Goal: Task Accomplishment & Management: Manage account settings

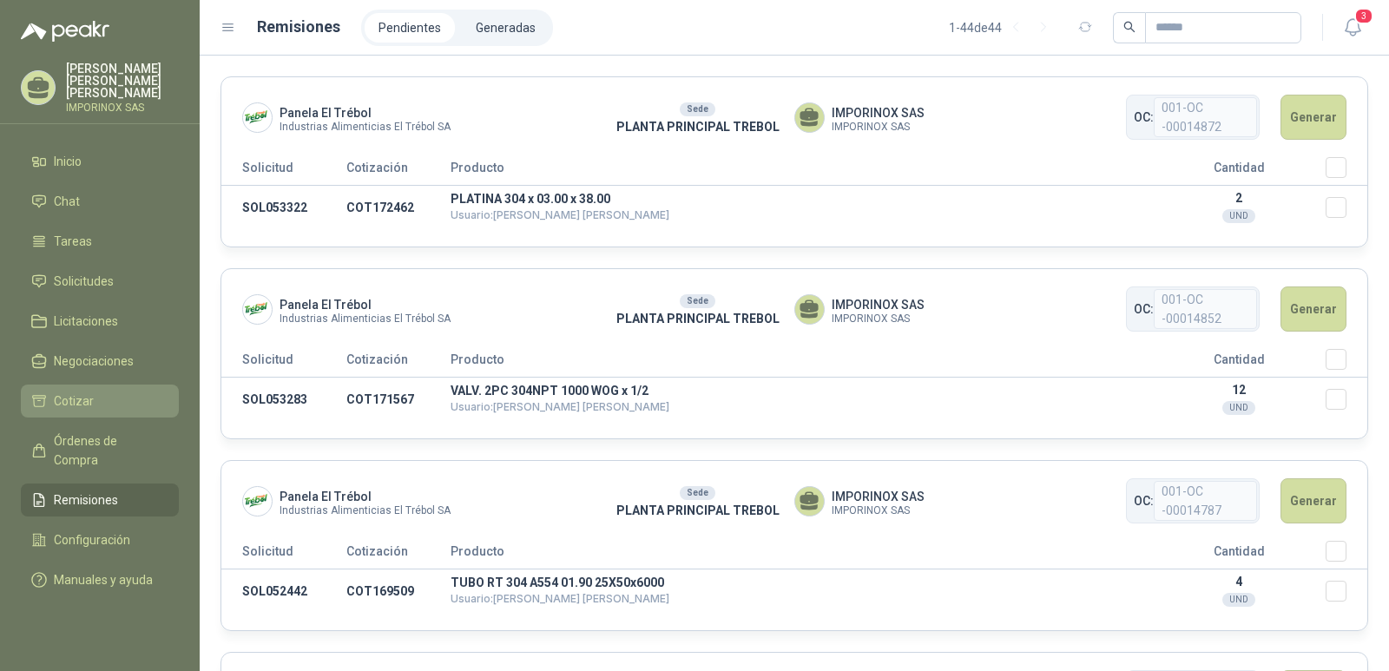
click at [73, 392] on span "Cotizar" at bounding box center [74, 401] width 40 height 19
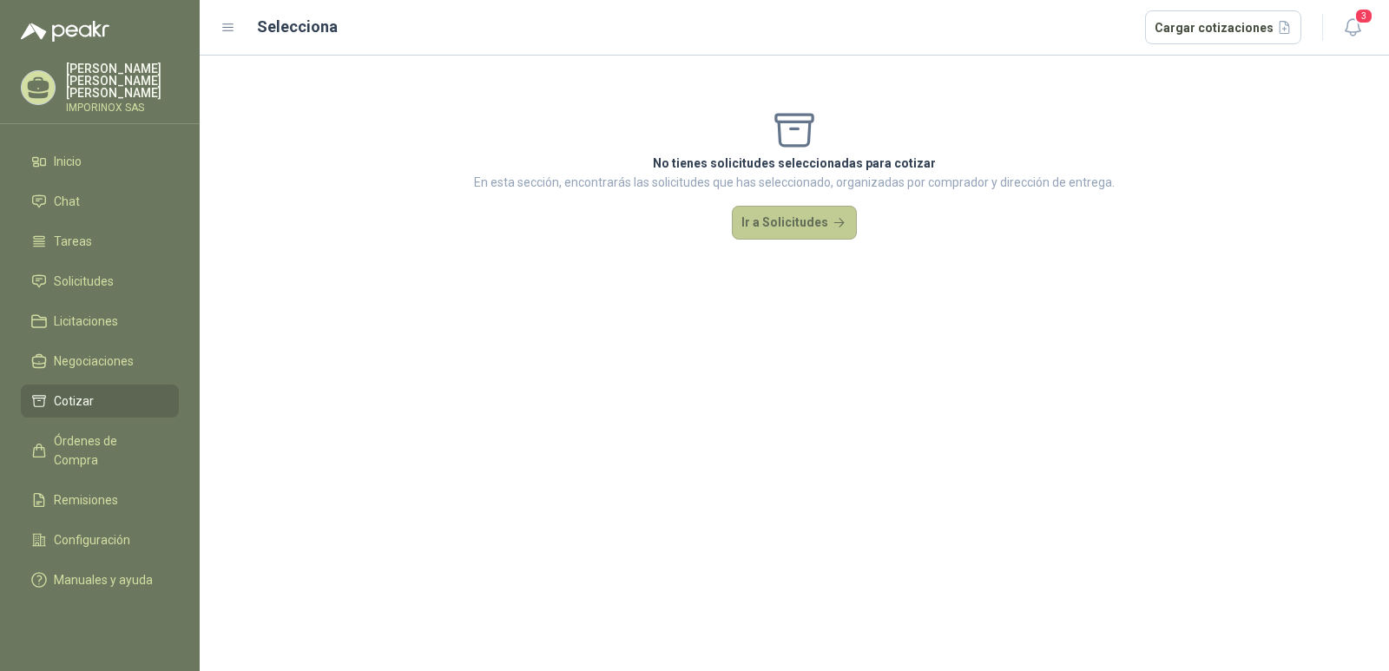
click at [759, 210] on button "Ir a Solicitudes" at bounding box center [794, 223] width 125 height 35
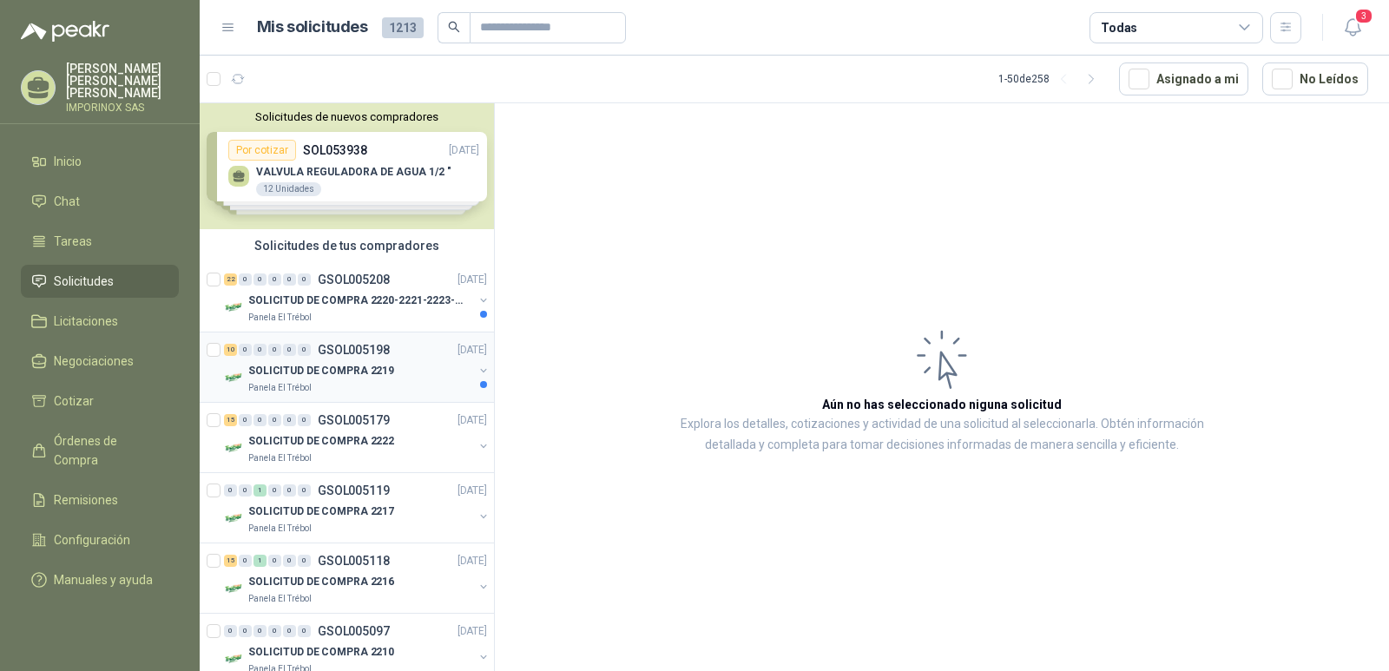
click at [308, 380] on div "SOLICITUD DE COMPRA 2219" at bounding box center [360, 370] width 225 height 21
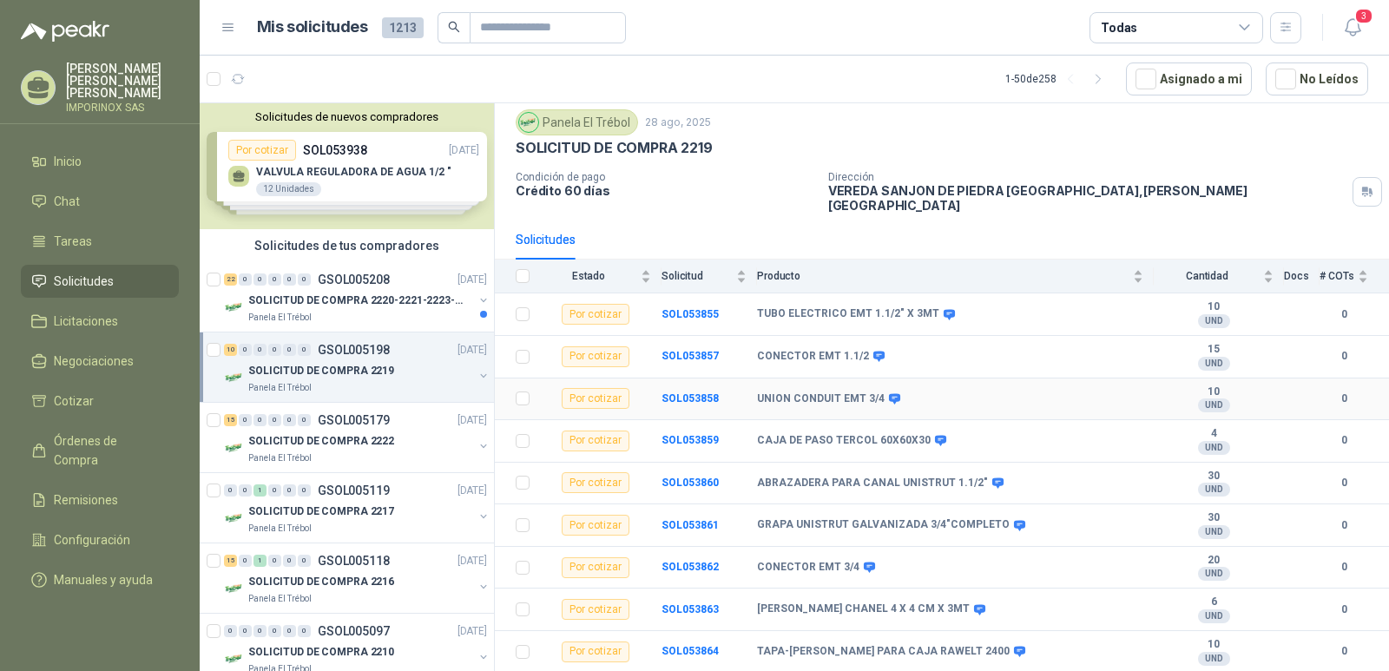
scroll to position [80, 0]
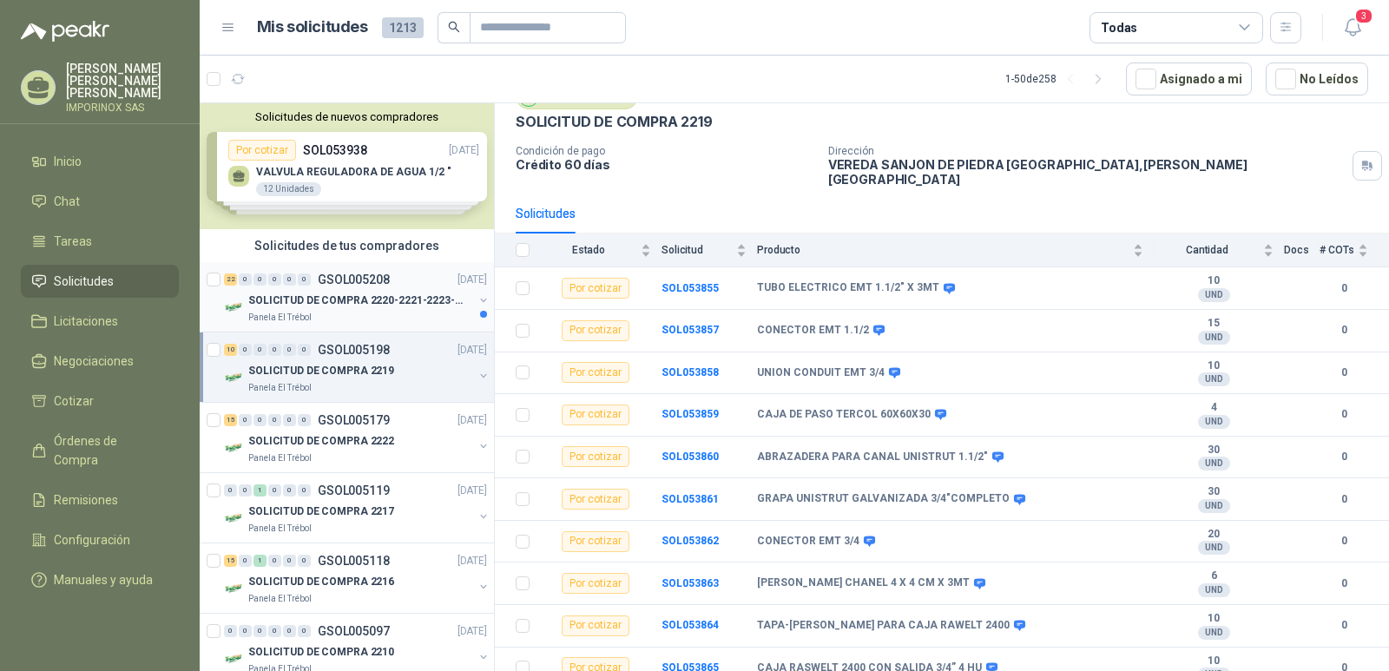
click at [286, 293] on p "SOLICITUD DE COMPRA 2220-2221-2223-2224" at bounding box center [356, 301] width 216 height 16
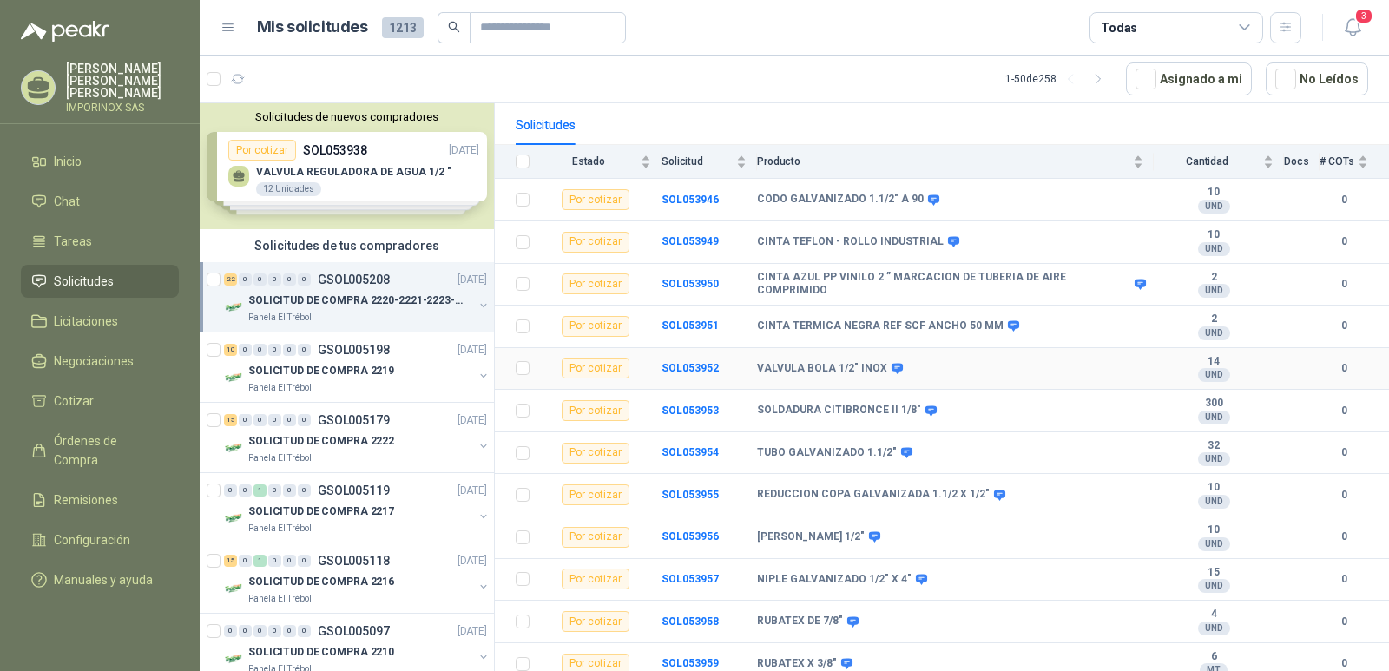
scroll to position [174, 0]
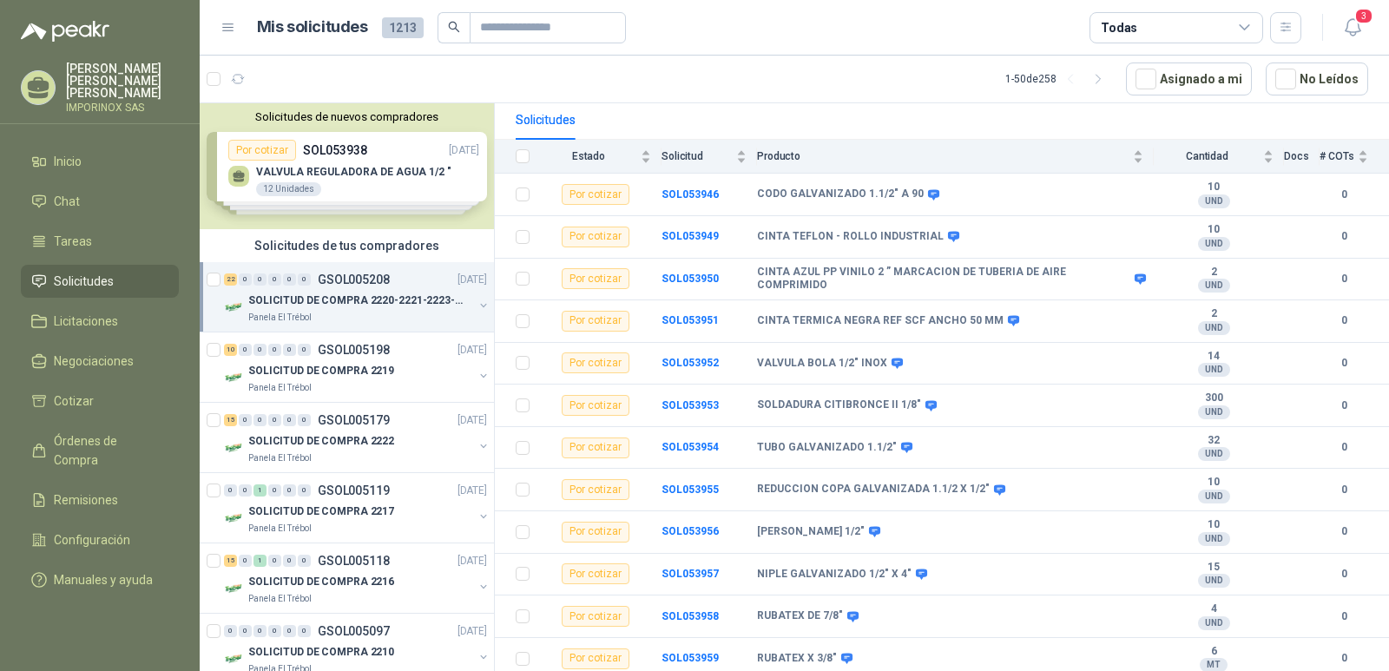
click at [377, 148] on div "Solicitudes de nuevos compradores Por cotizar SOL053938 [DATE] VALVULA REGULADO…" at bounding box center [347, 166] width 294 height 126
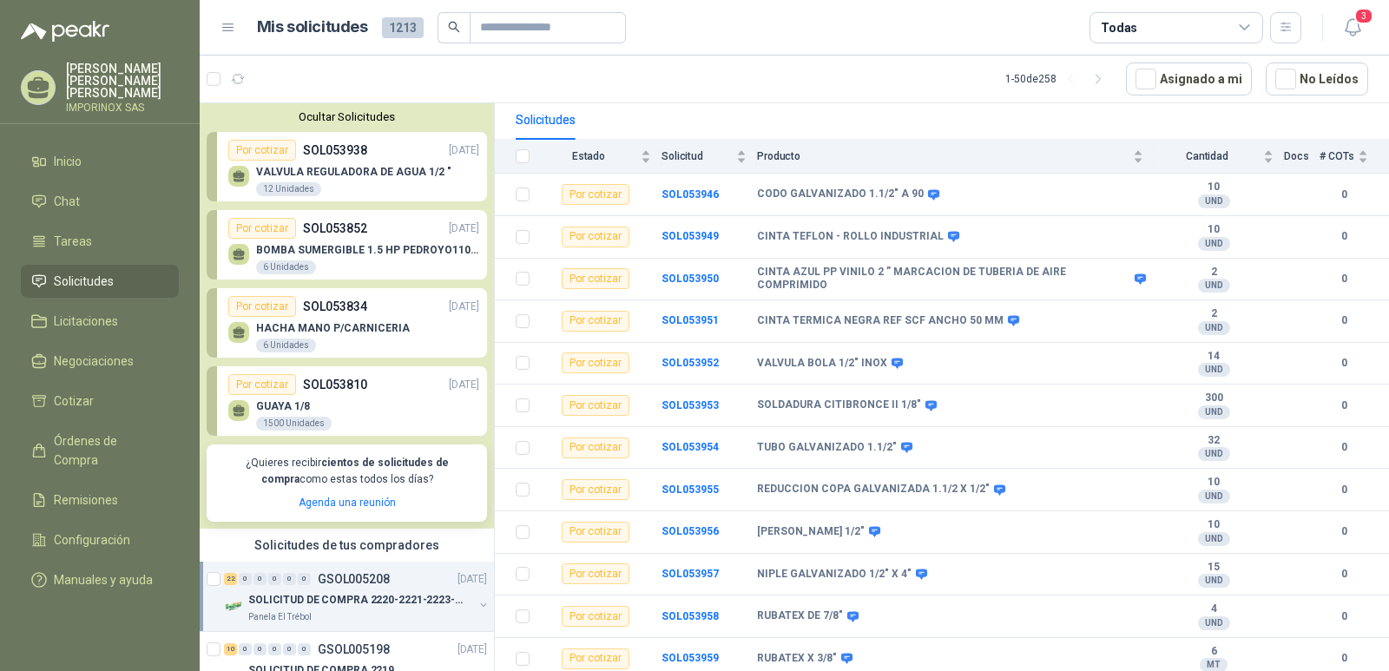
click at [365, 119] on button "Ocultar Solicitudes" at bounding box center [347, 116] width 280 height 13
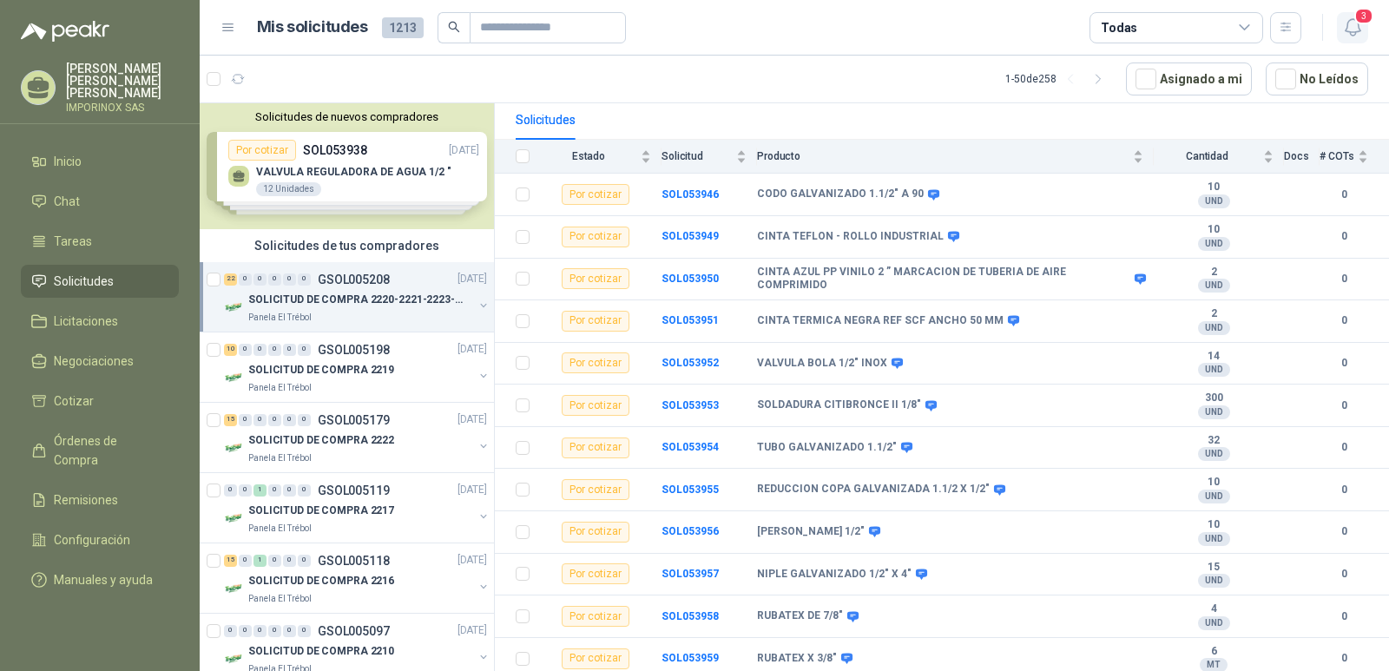
click at [1362, 14] on span "3" at bounding box center [1363, 16] width 19 height 16
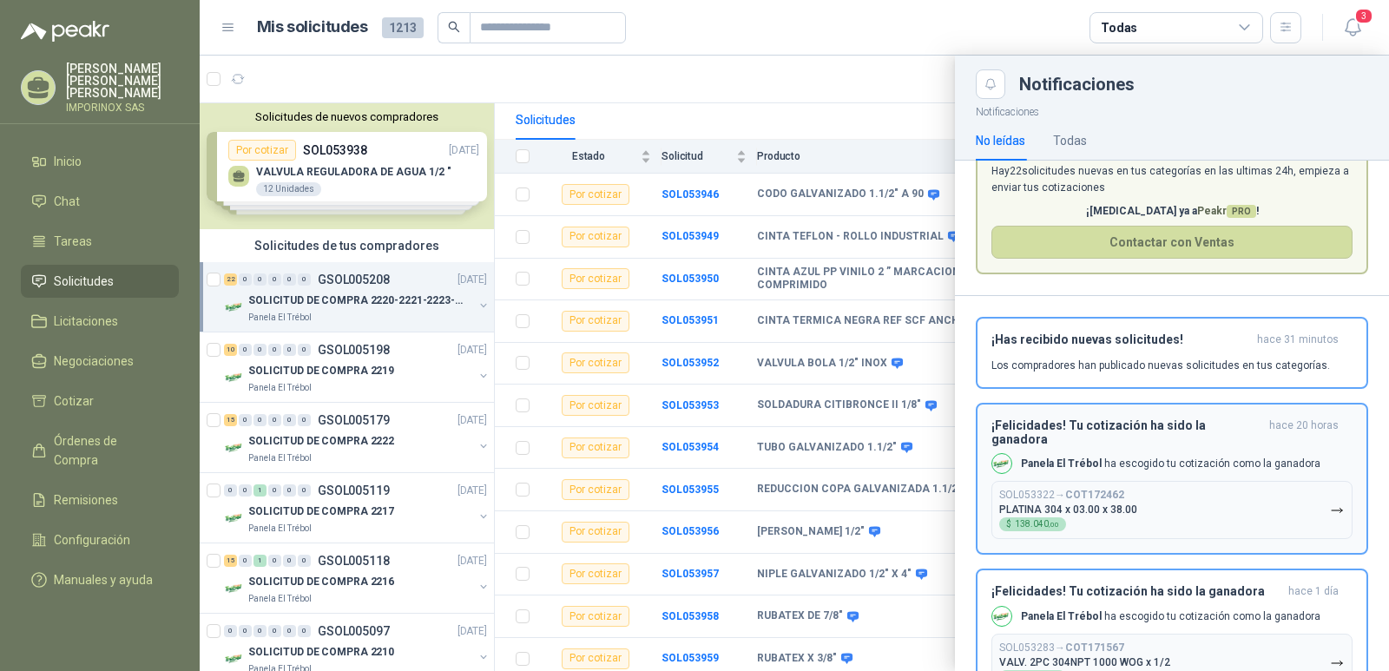
scroll to position [113, 0]
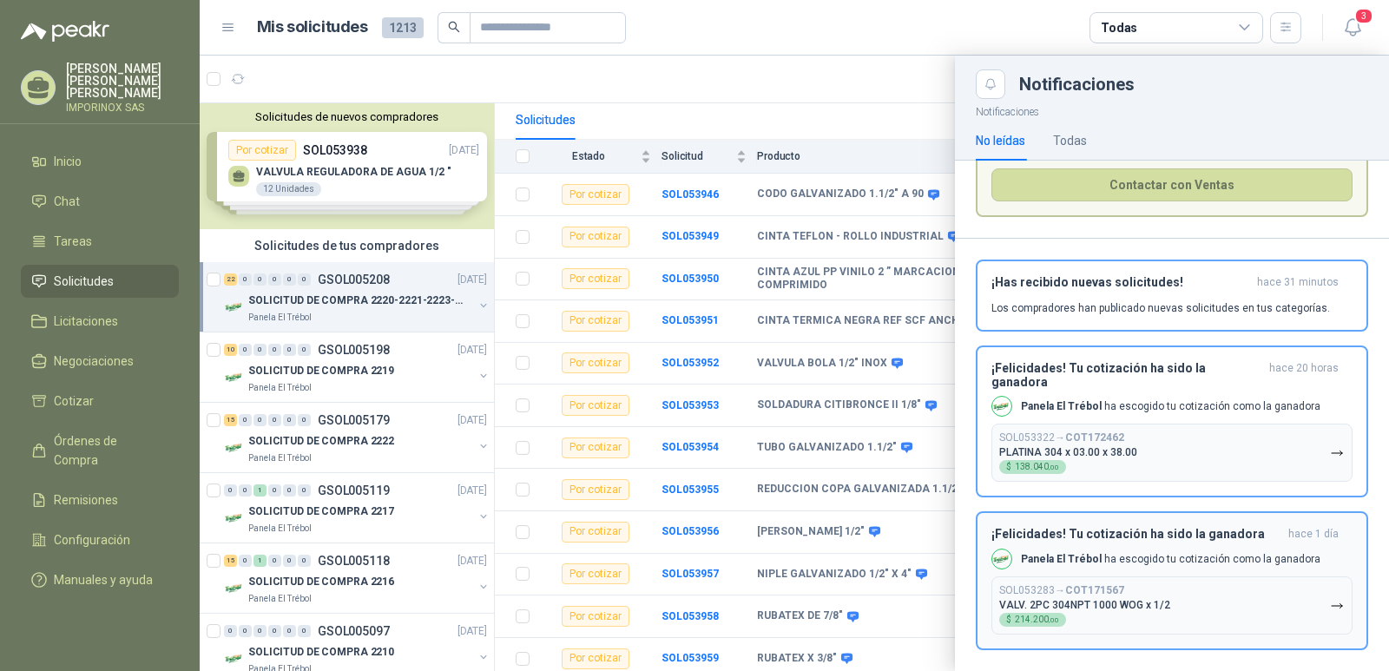
click at [1140, 584] on div "SOL053283 → COT171567 VALV. 2PC 304NPT 1000 WOG x 1/2 $ 214.200 ,00" at bounding box center [1084, 605] width 171 height 43
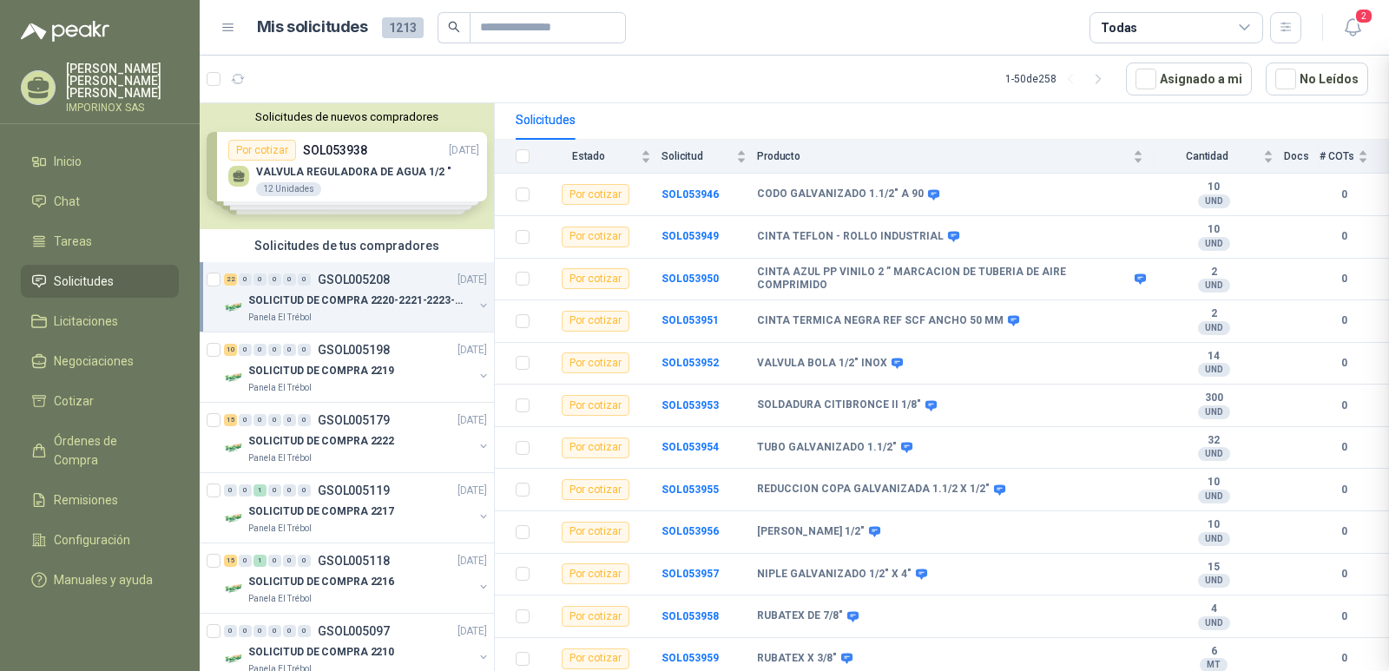
scroll to position [0, 0]
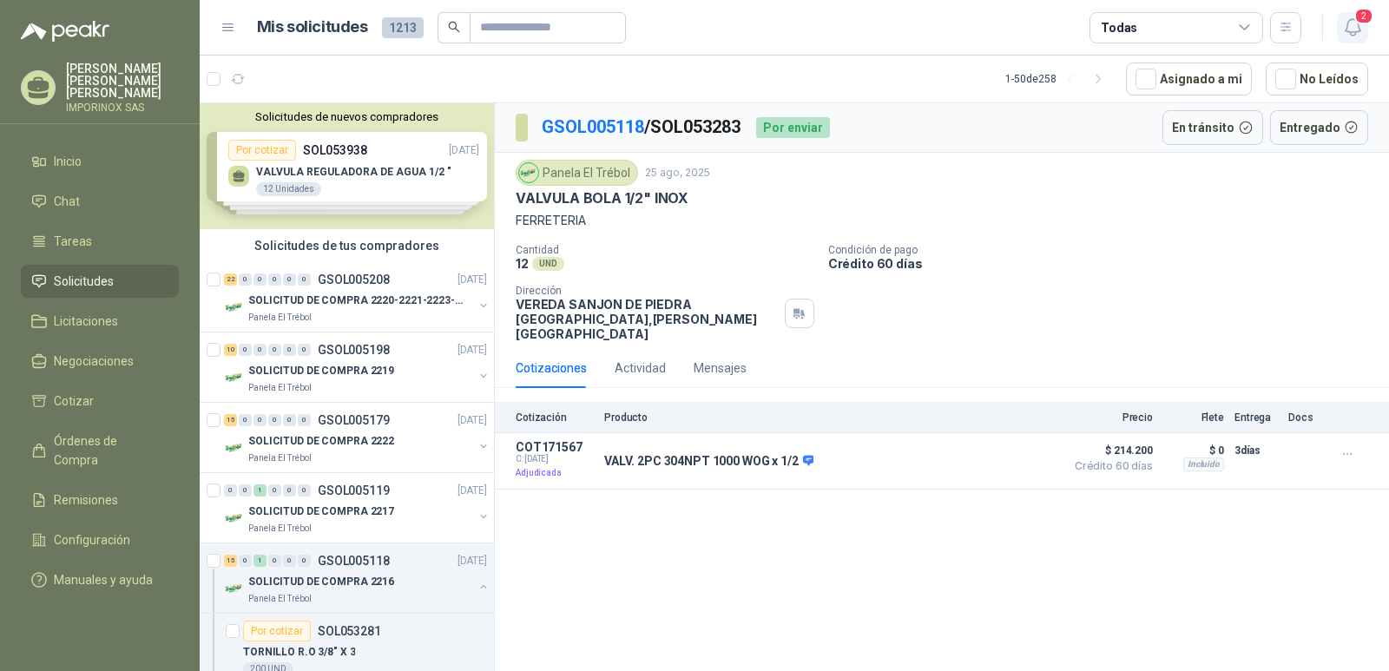
click at [1360, 14] on span "2" at bounding box center [1363, 16] width 19 height 16
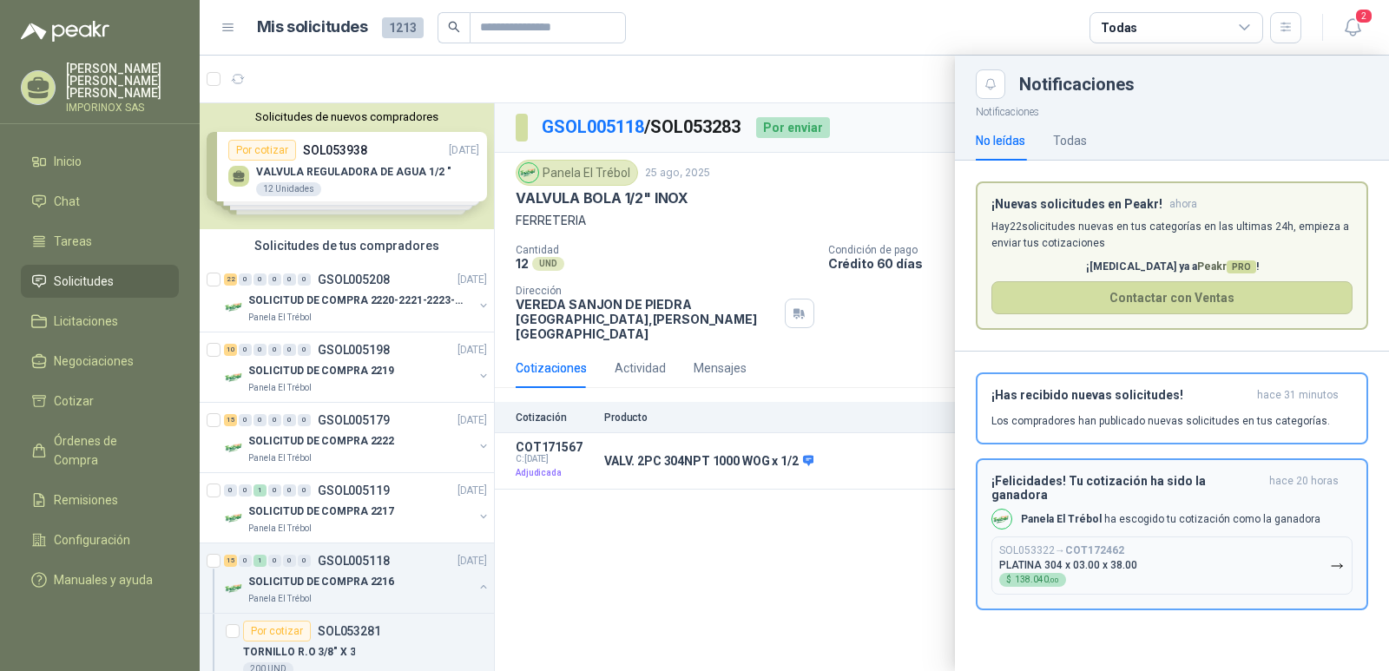
click at [1111, 512] on p "Panela El Trébol ha escogido tu cotización como la ganadora" at bounding box center [1171, 519] width 300 height 15
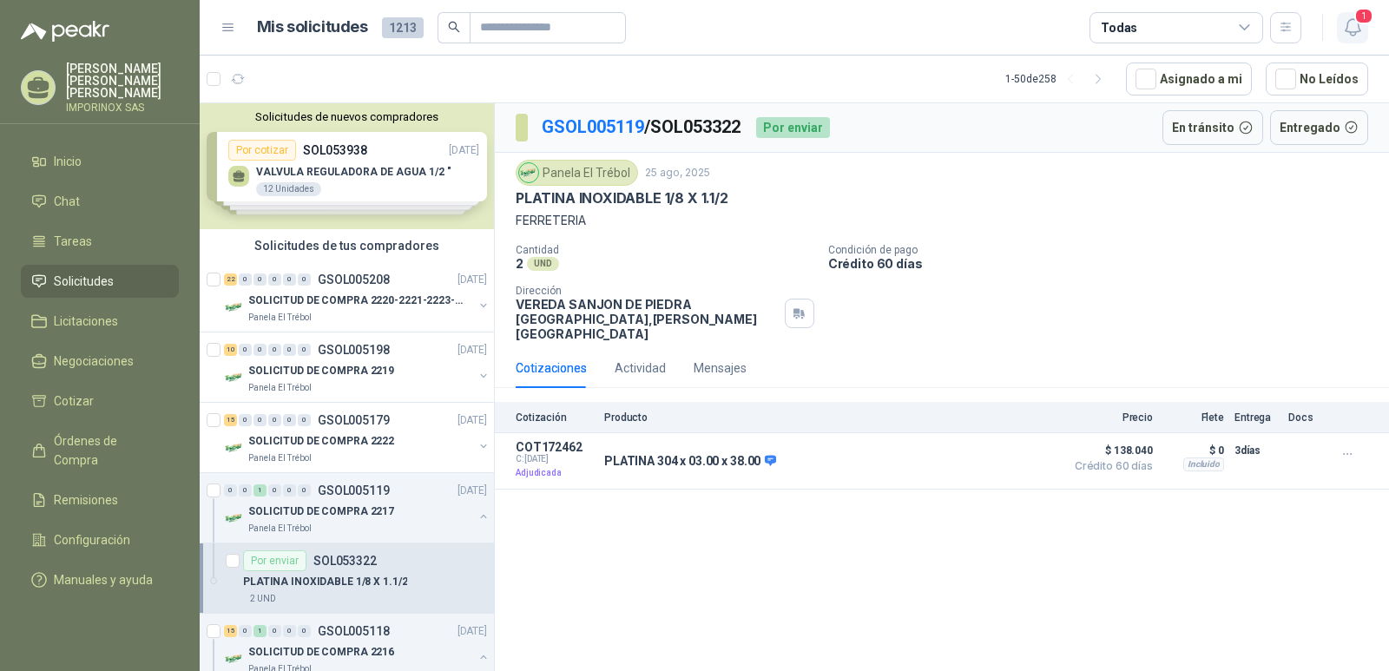
click at [1369, 16] on span "1" at bounding box center [1363, 16] width 19 height 16
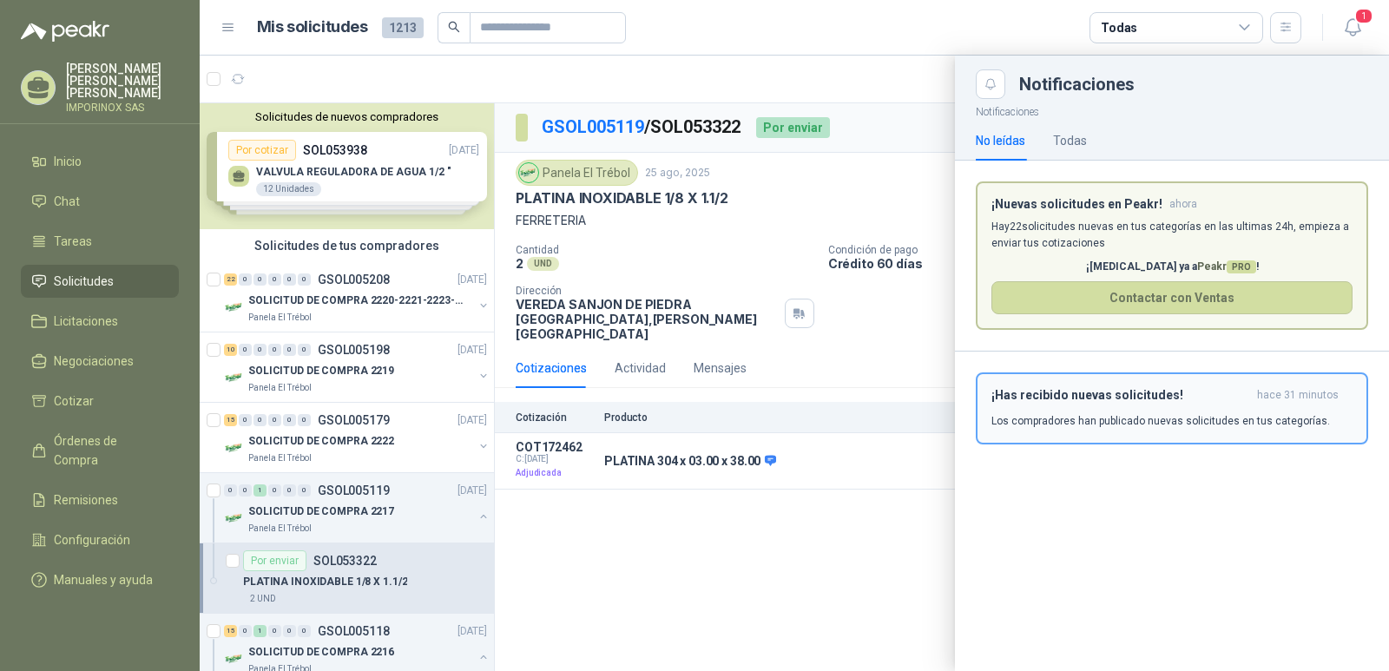
click at [1156, 409] on div "¡Has recibido nuevas solicitudes! hace 31 minutos Los compradores han publicado…" at bounding box center [1171, 408] width 361 height 41
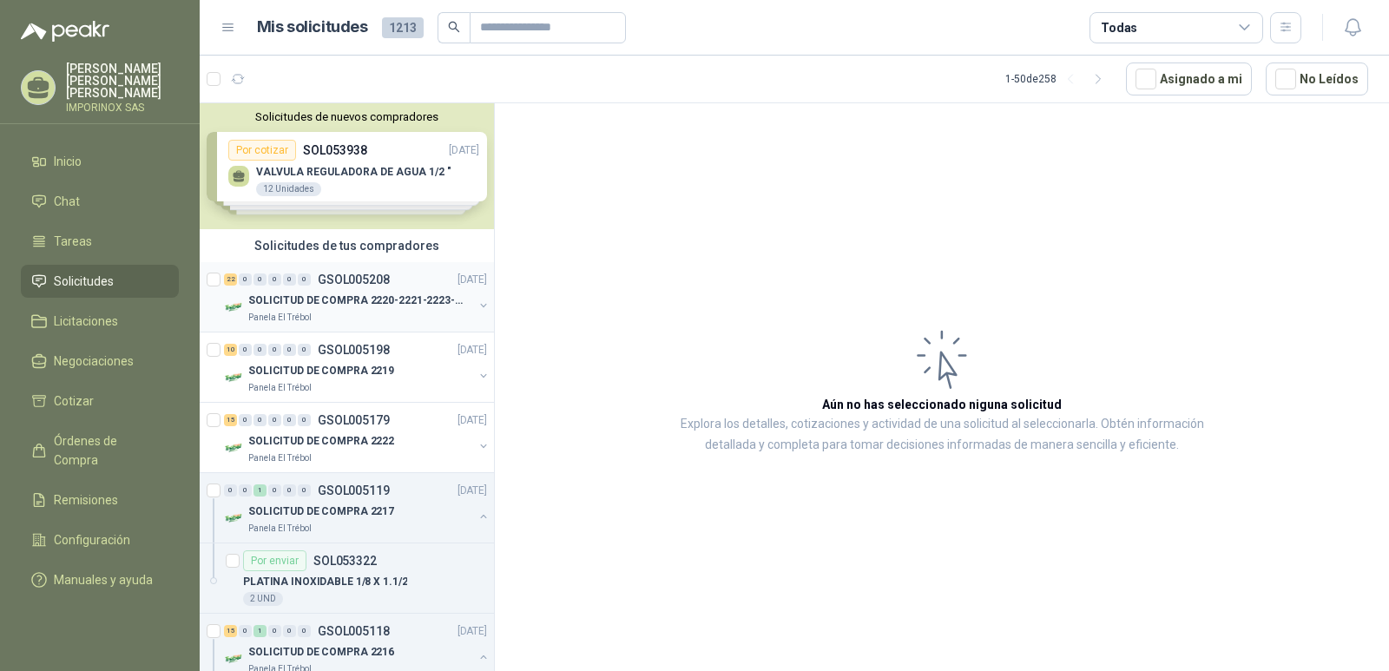
click at [321, 287] on div "22 0 0 0 0 0 GSOL005208 [DATE]" at bounding box center [357, 279] width 267 height 21
